Goal: Find specific page/section: Find specific page/section

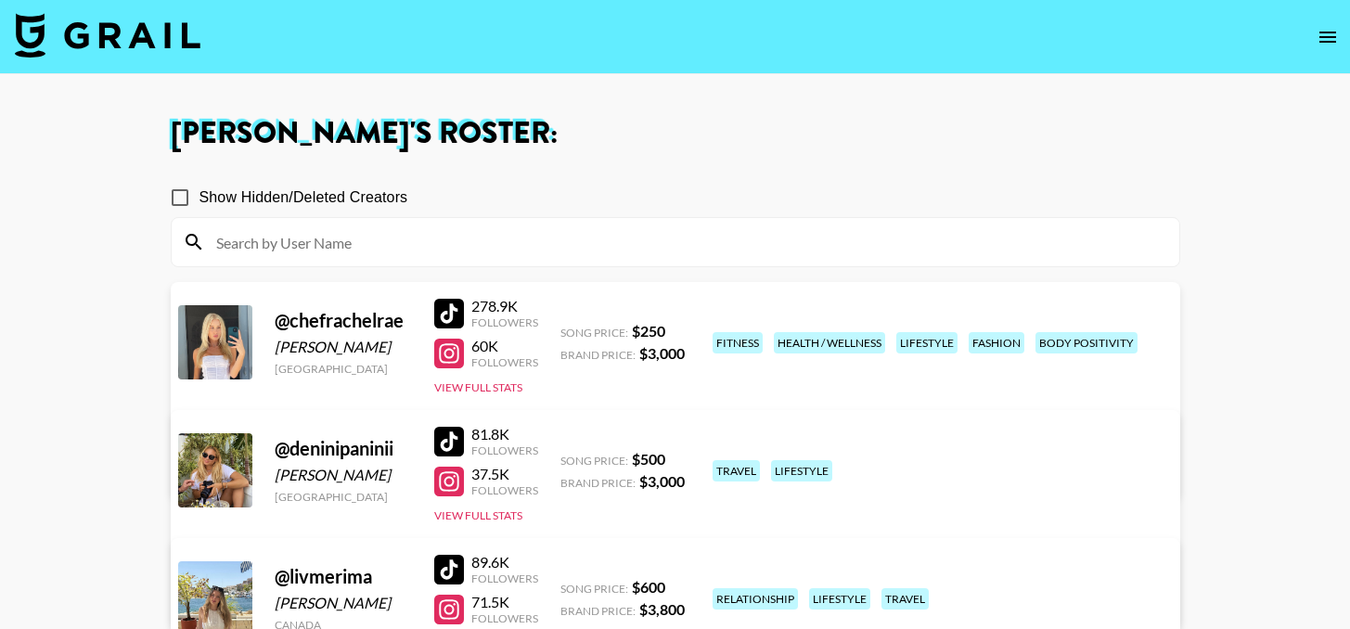
click at [84, 26] on img at bounding box center [108, 35] width 186 height 45
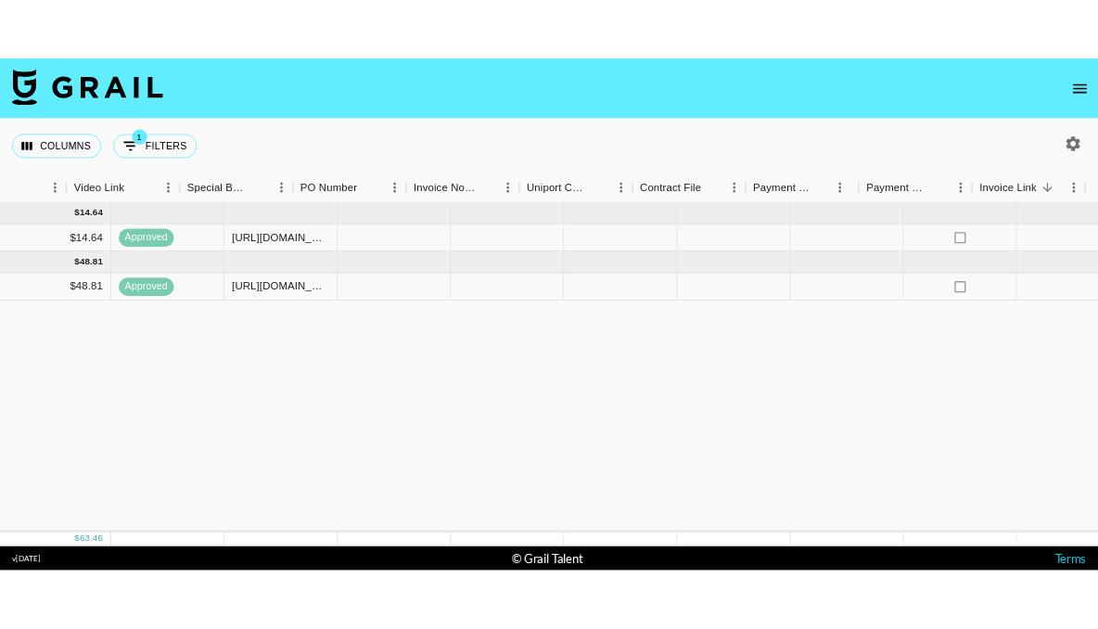
scroll to position [0, 1730]
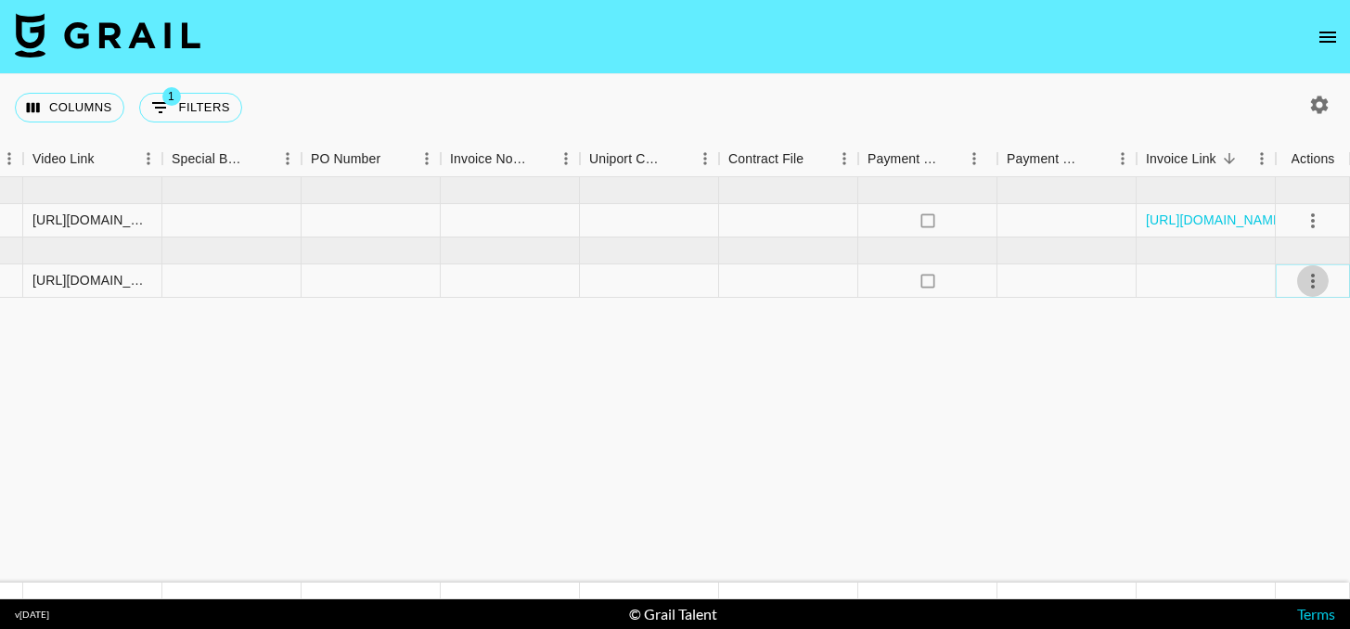
click at [1307, 284] on icon "select merge strategy" at bounding box center [1312, 281] width 22 height 22
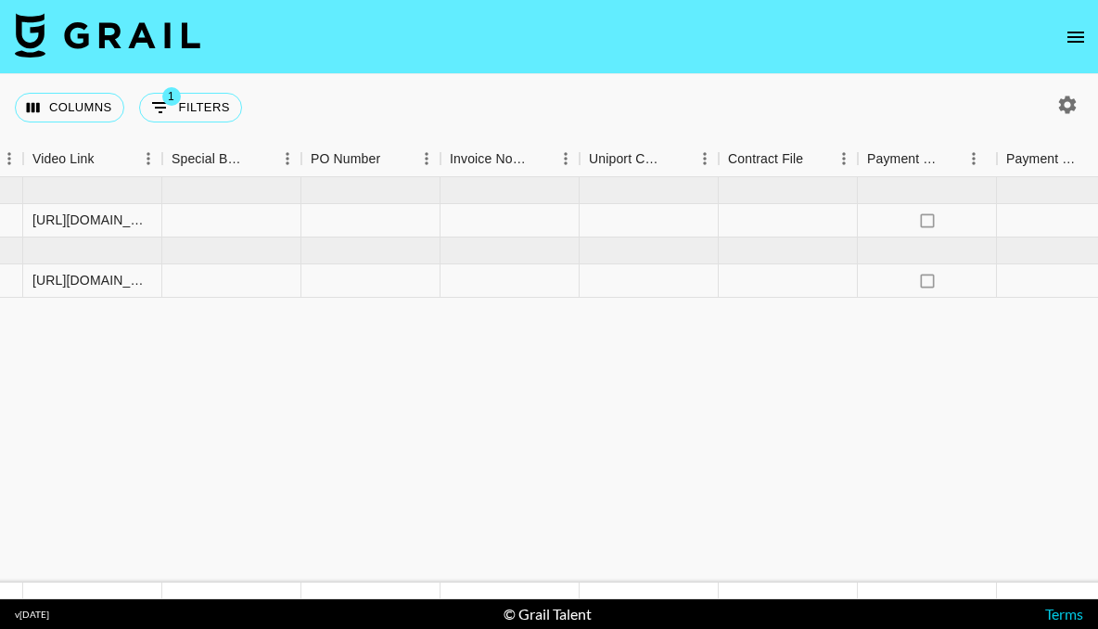
click at [98, 21] on img at bounding box center [108, 35] width 186 height 45
click at [161, 39] on img at bounding box center [108, 35] width 186 height 45
click at [1080, 42] on icon "open drawer" at bounding box center [1076, 37] width 17 height 11
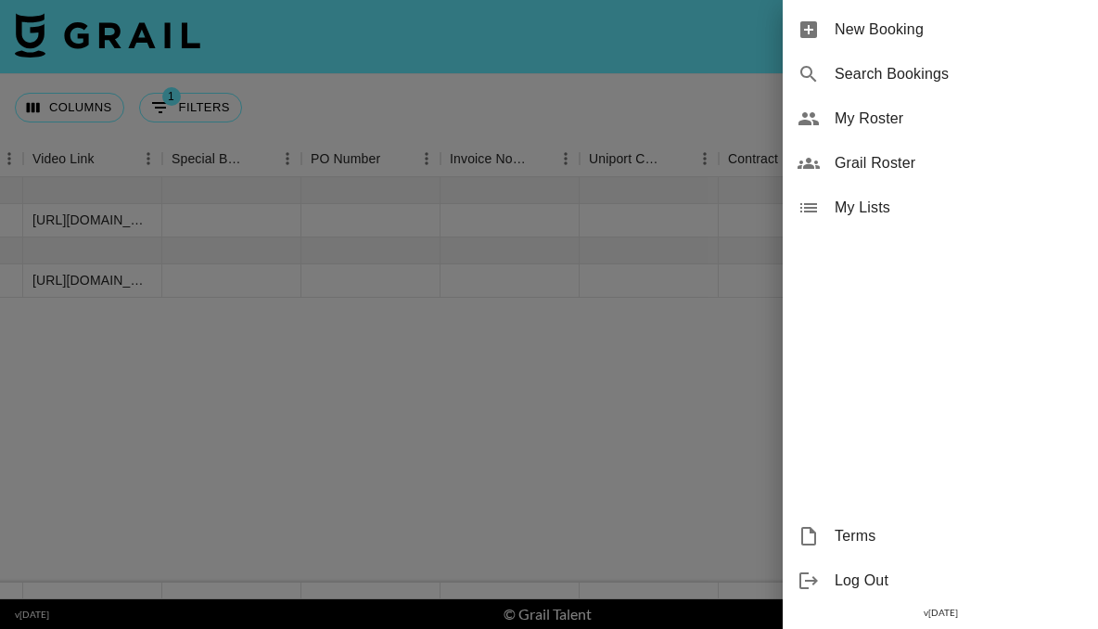
click at [905, 123] on span "My Roster" at bounding box center [959, 119] width 249 height 22
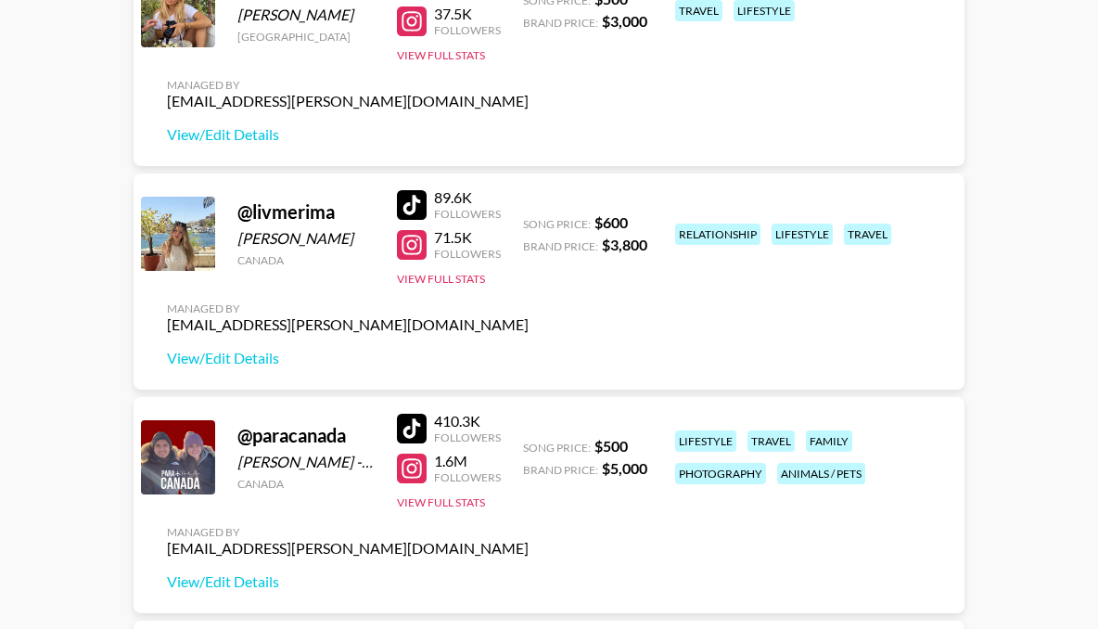
scroll to position [554, 0]
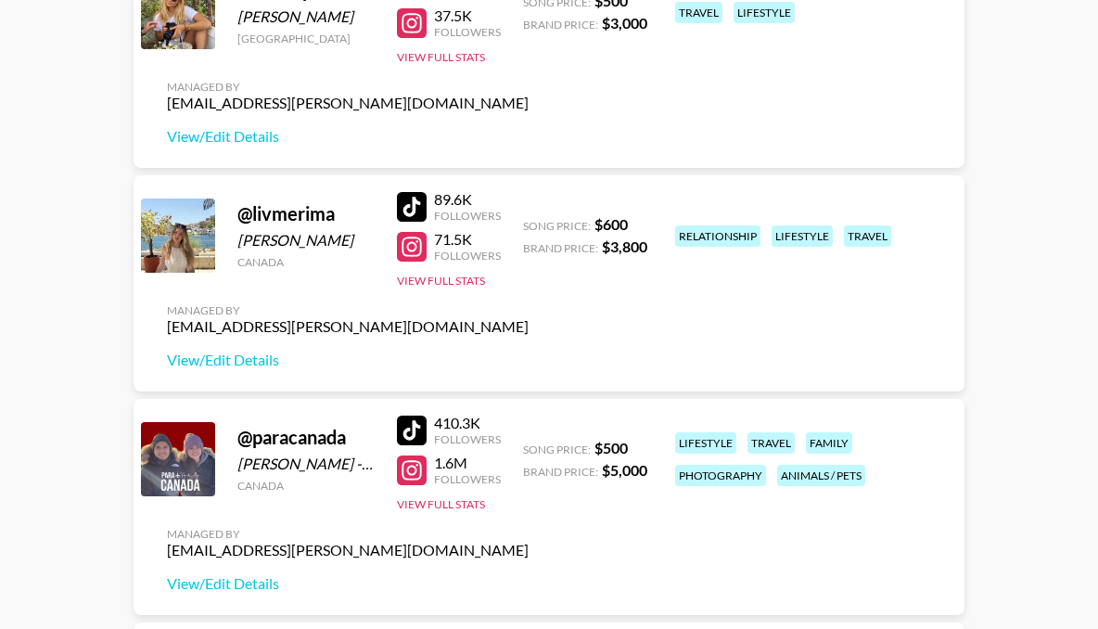
click at [417, 207] on div at bounding box center [412, 207] width 30 height 30
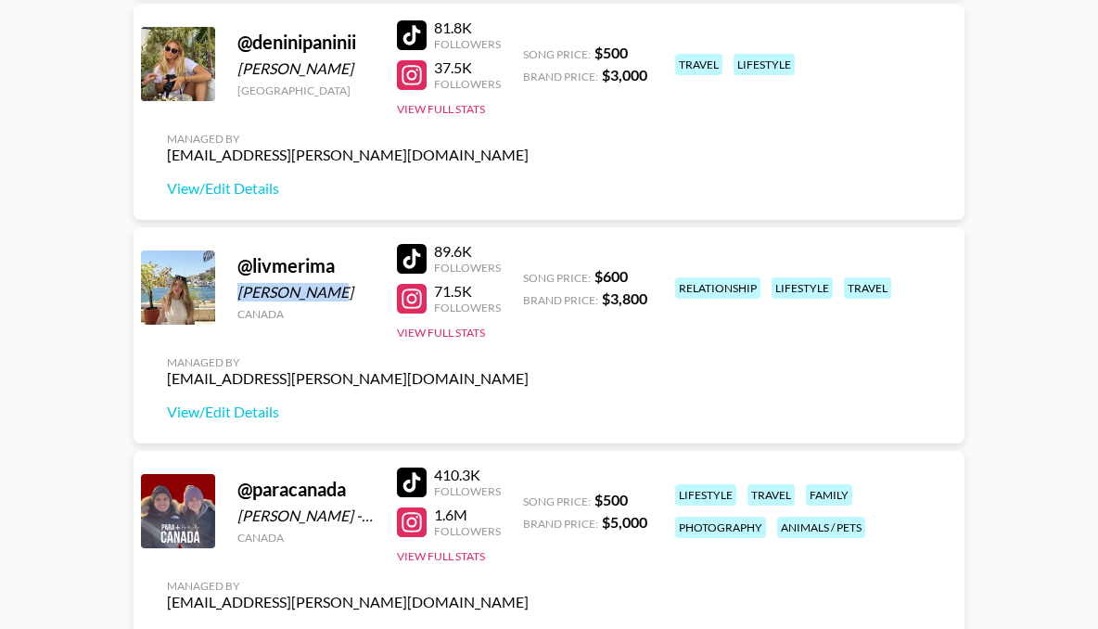
drag, startPoint x: 327, startPoint y: 289, endPoint x: 233, endPoint y: 290, distance: 93.7
click at [233, 290] on div "@ livmerima Olivia Cehic Canada 89.6K Followers 71.5K Followers View Full Stats…" at bounding box center [549, 335] width 831 height 216
copy div "Olivia Cehic"
click at [401, 293] on div at bounding box center [412, 299] width 30 height 30
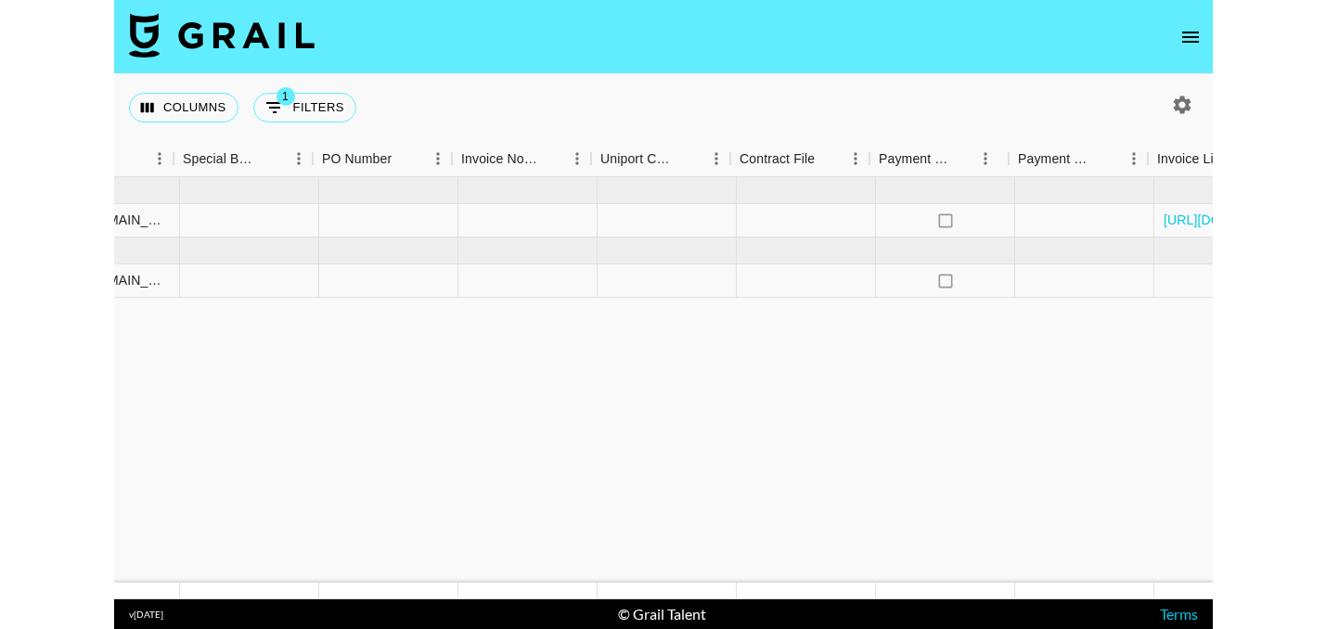
scroll to position [0, 1981]
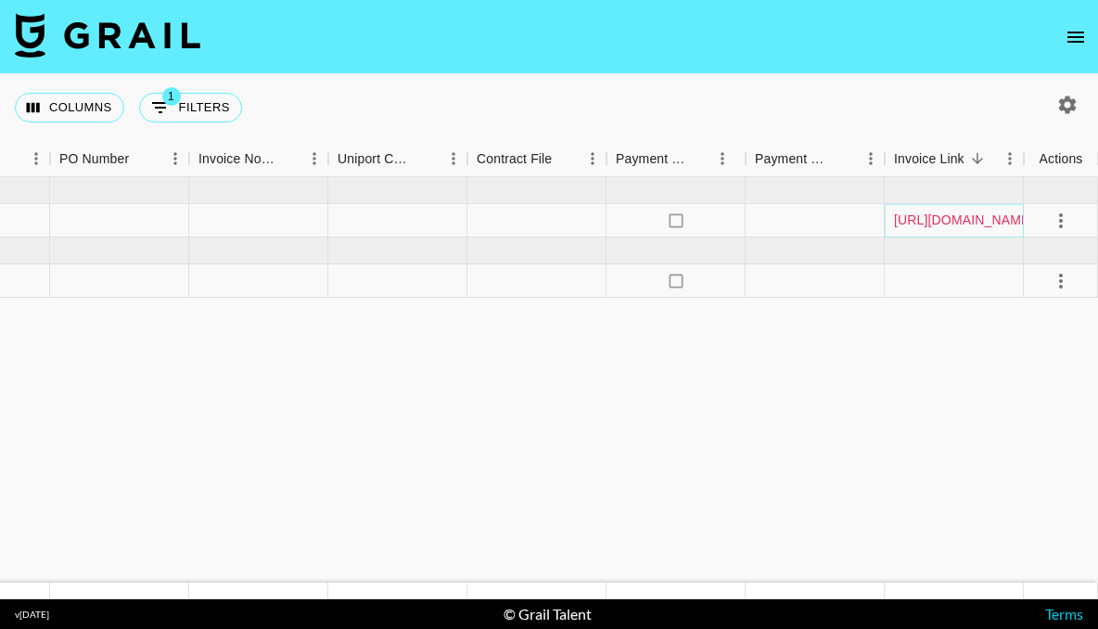
click at [937, 217] on link "[URL][DOMAIN_NAME]" at bounding box center [964, 220] width 140 height 19
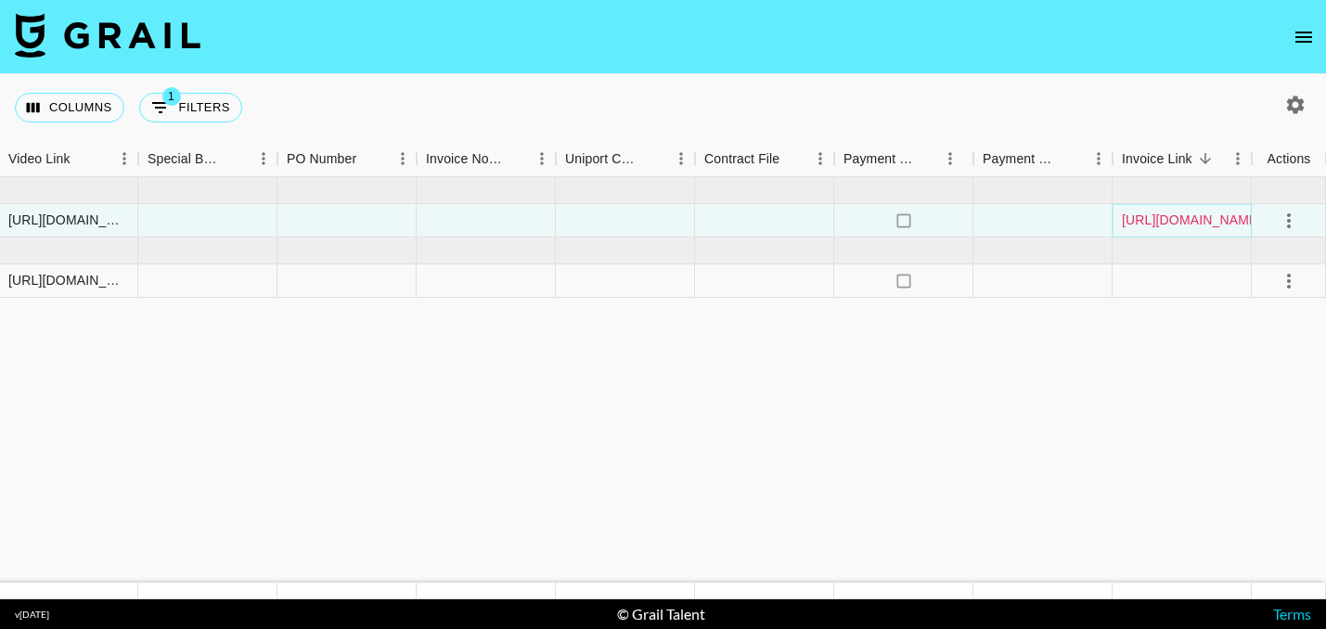
scroll to position [0, 1754]
